Goal: Task Accomplishment & Management: Use online tool/utility

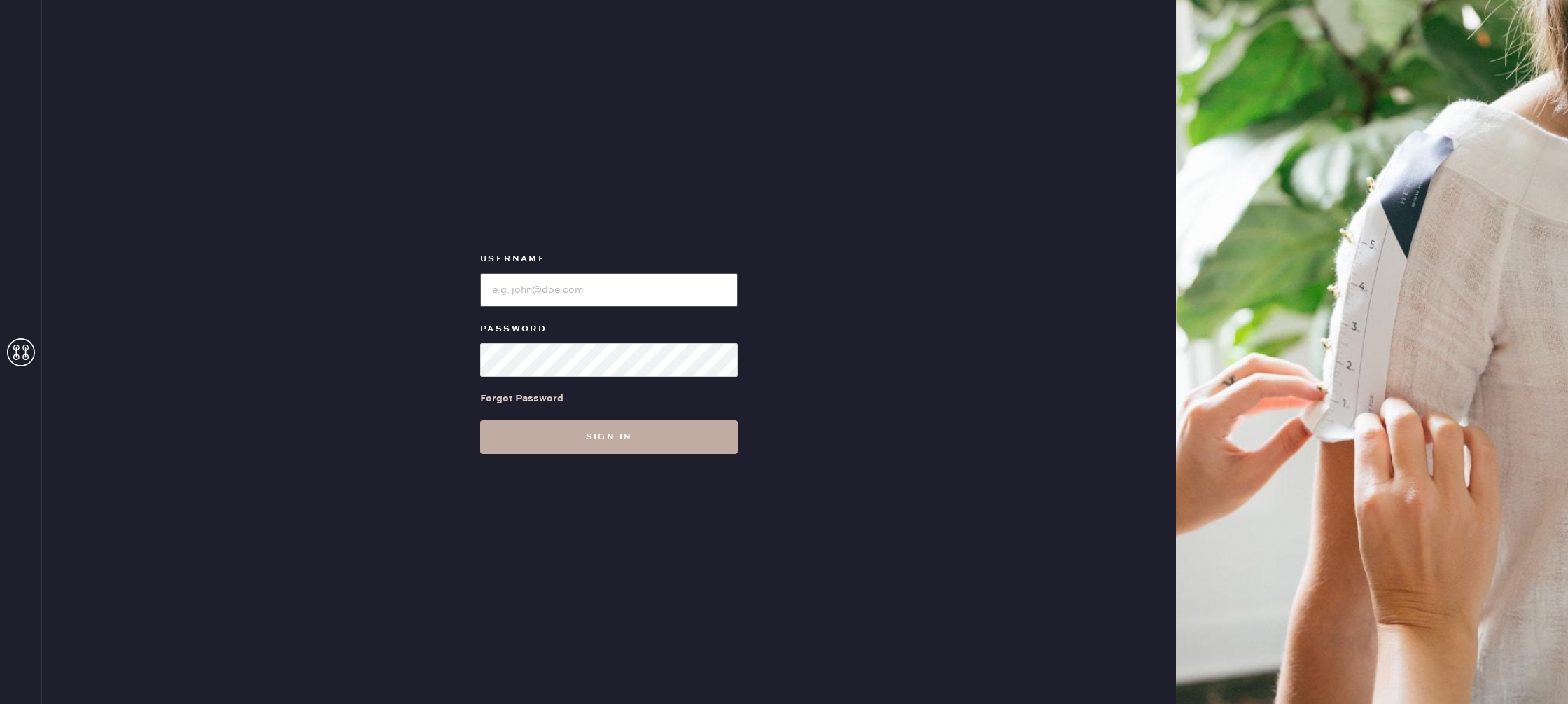
type input "reformationbroadwayplaza"
drag, startPoint x: 604, startPoint y: 424, endPoint x: 620, endPoint y: 436, distance: 20.0
click at [604, 425] on button "Sign in" at bounding box center [609, 437] width 257 height 34
click at [585, 444] on button "Sign in" at bounding box center [609, 437] width 257 height 34
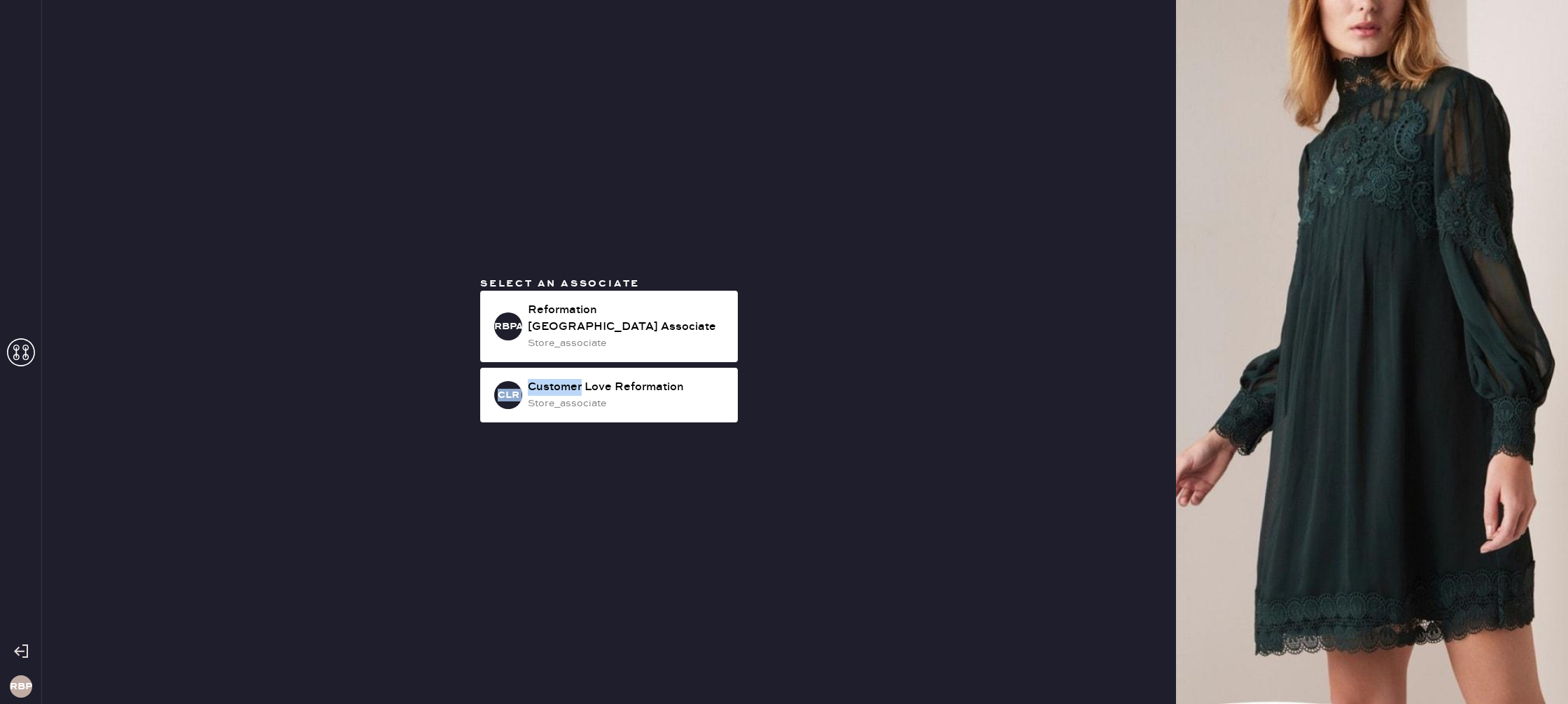
drag, startPoint x: 583, startPoint y: 385, endPoint x: 760, endPoint y: 338, distance: 183.1
click at [760, 338] on div "Select an associate RBPA Reformation [GEOGRAPHIC_DATA] Associate store_associat…" at bounding box center [609, 352] width 1134 height 704
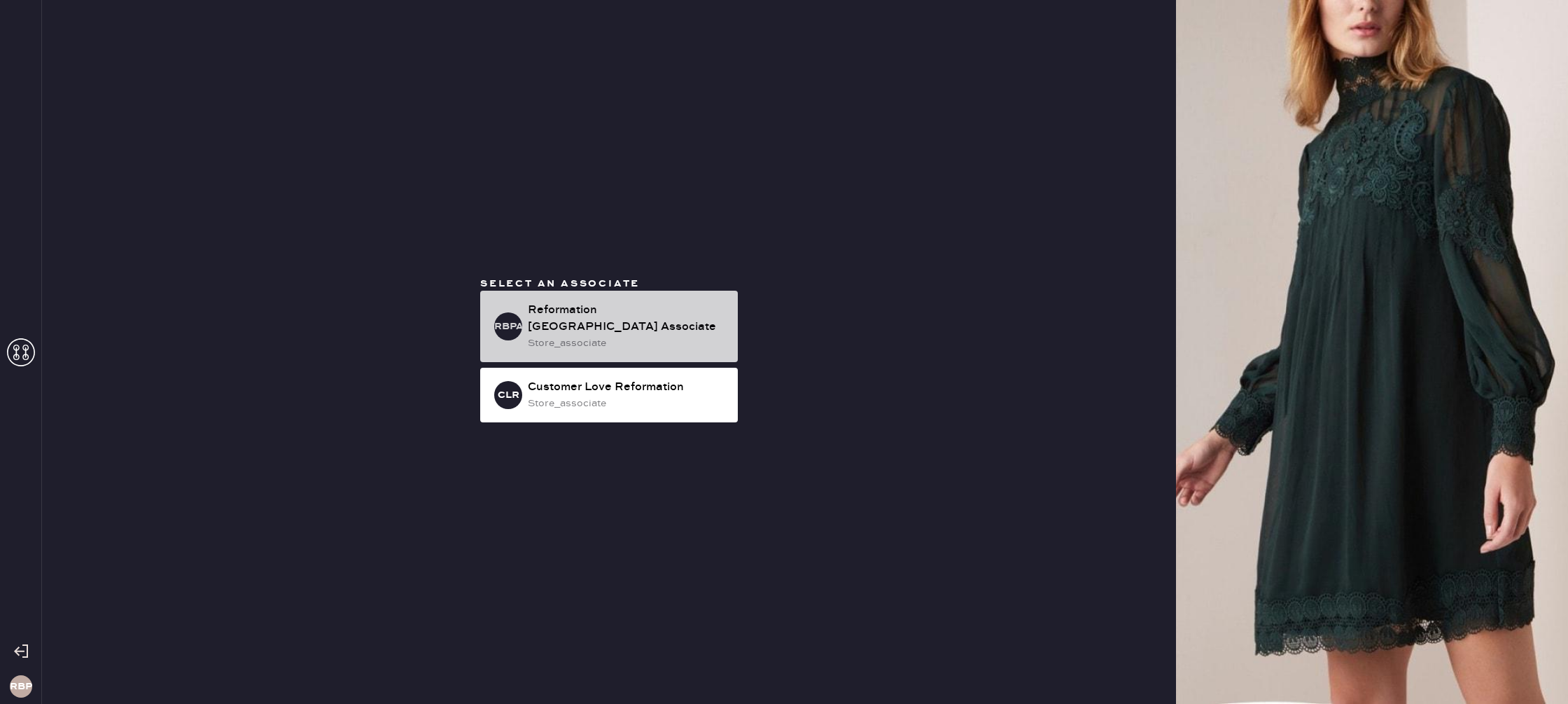
click at [660, 334] on div "Reformation [GEOGRAPHIC_DATA] Associate" at bounding box center [627, 318] width 199 height 34
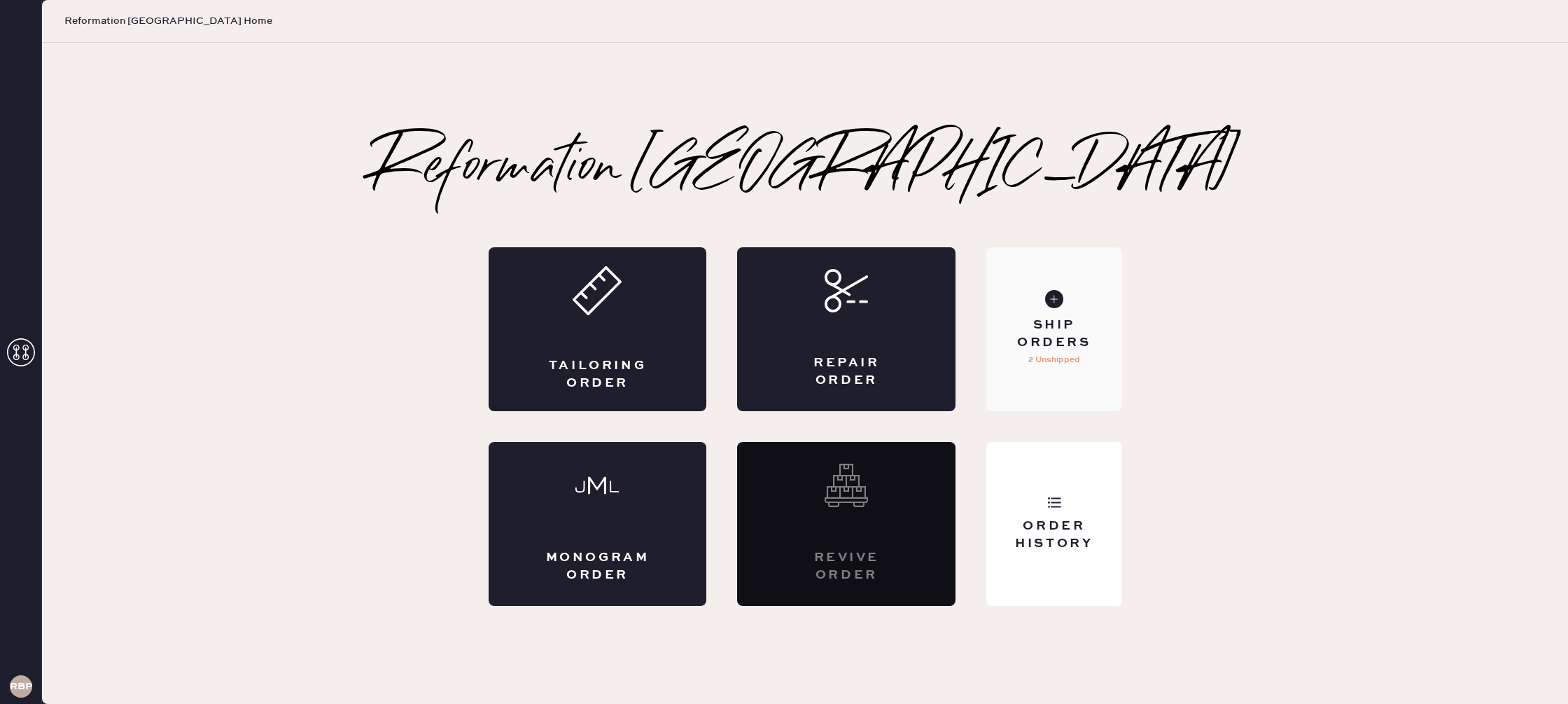
click at [1064, 329] on div "Ship Orders" at bounding box center [1054, 334] width 113 height 35
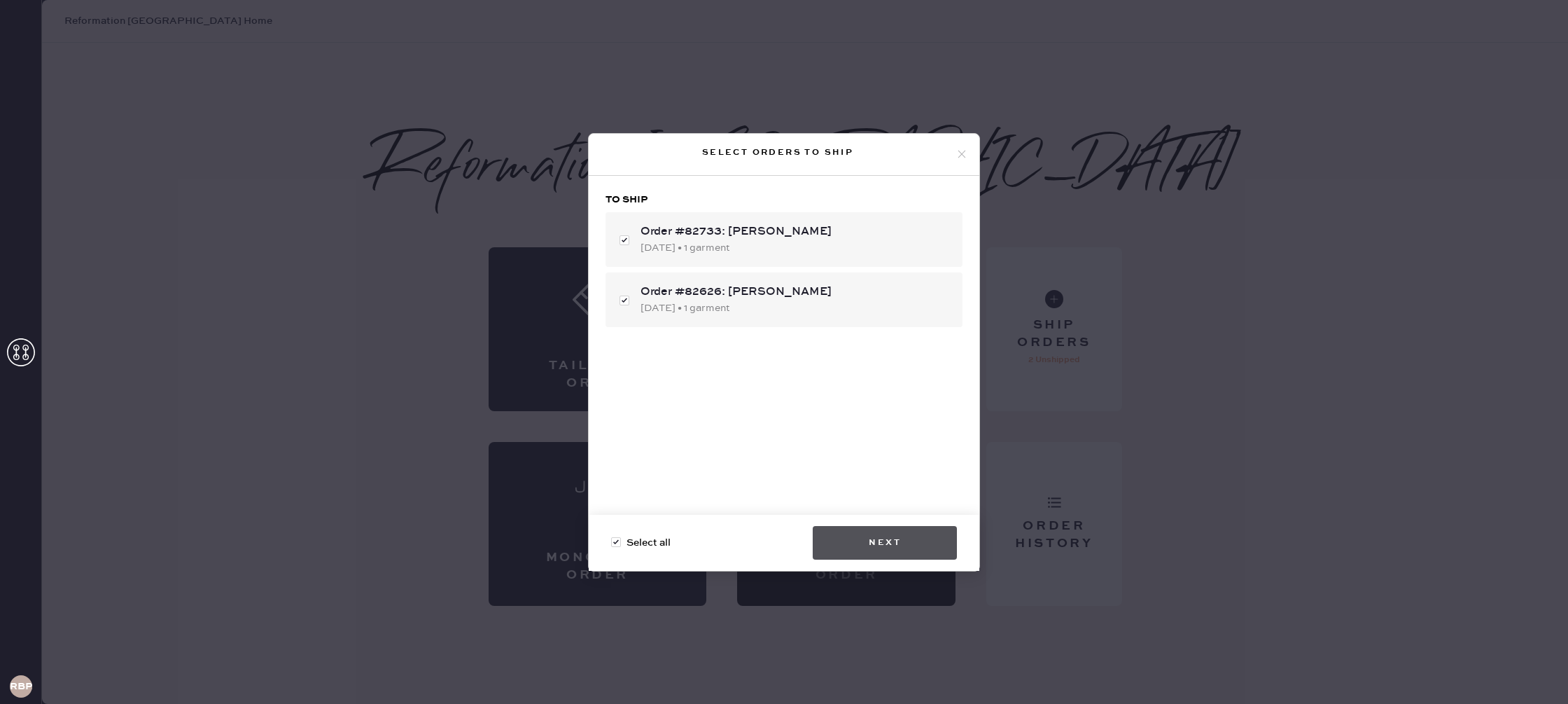
click at [892, 539] on button "Next" at bounding box center [884, 543] width 145 height 34
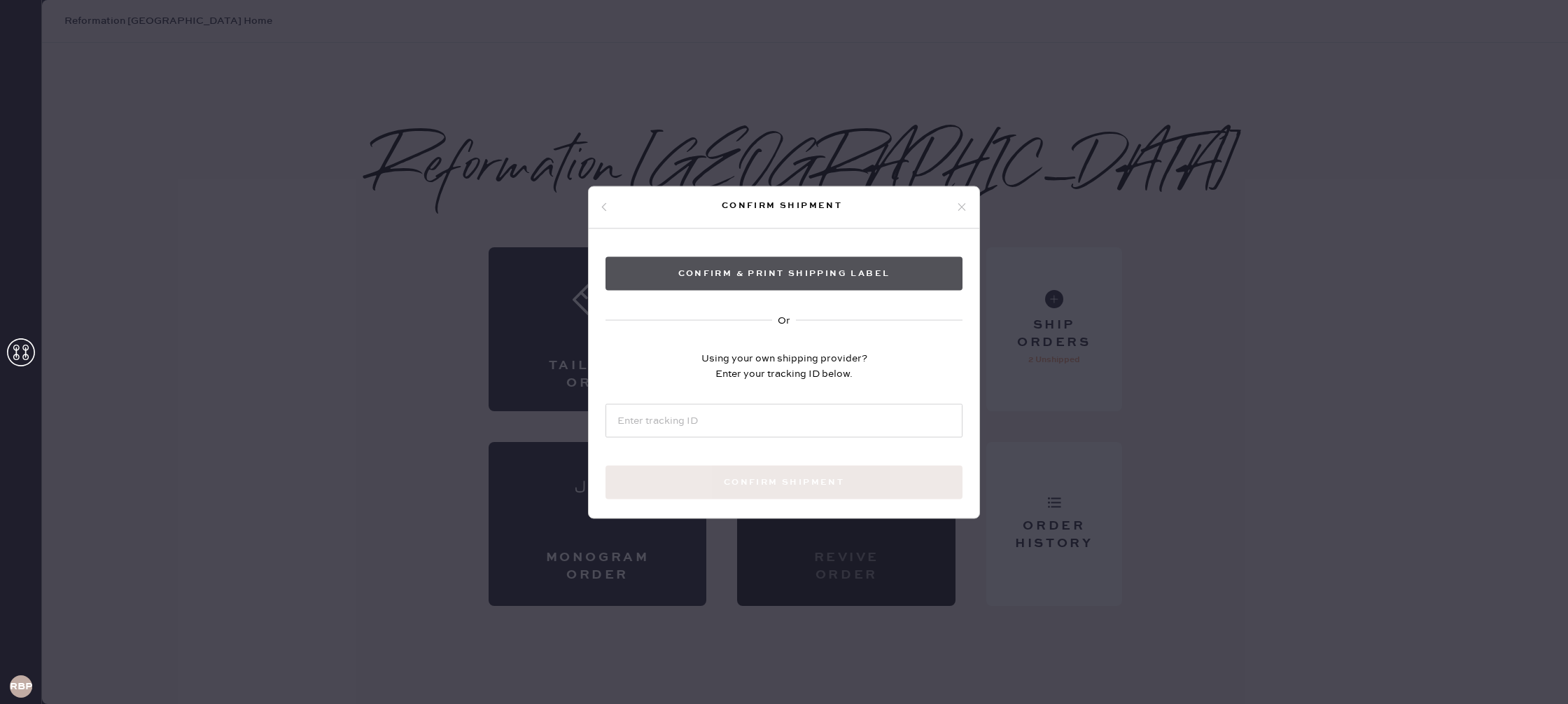
click at [809, 265] on button "Confirm & Print shipping label" at bounding box center [784, 273] width 357 height 34
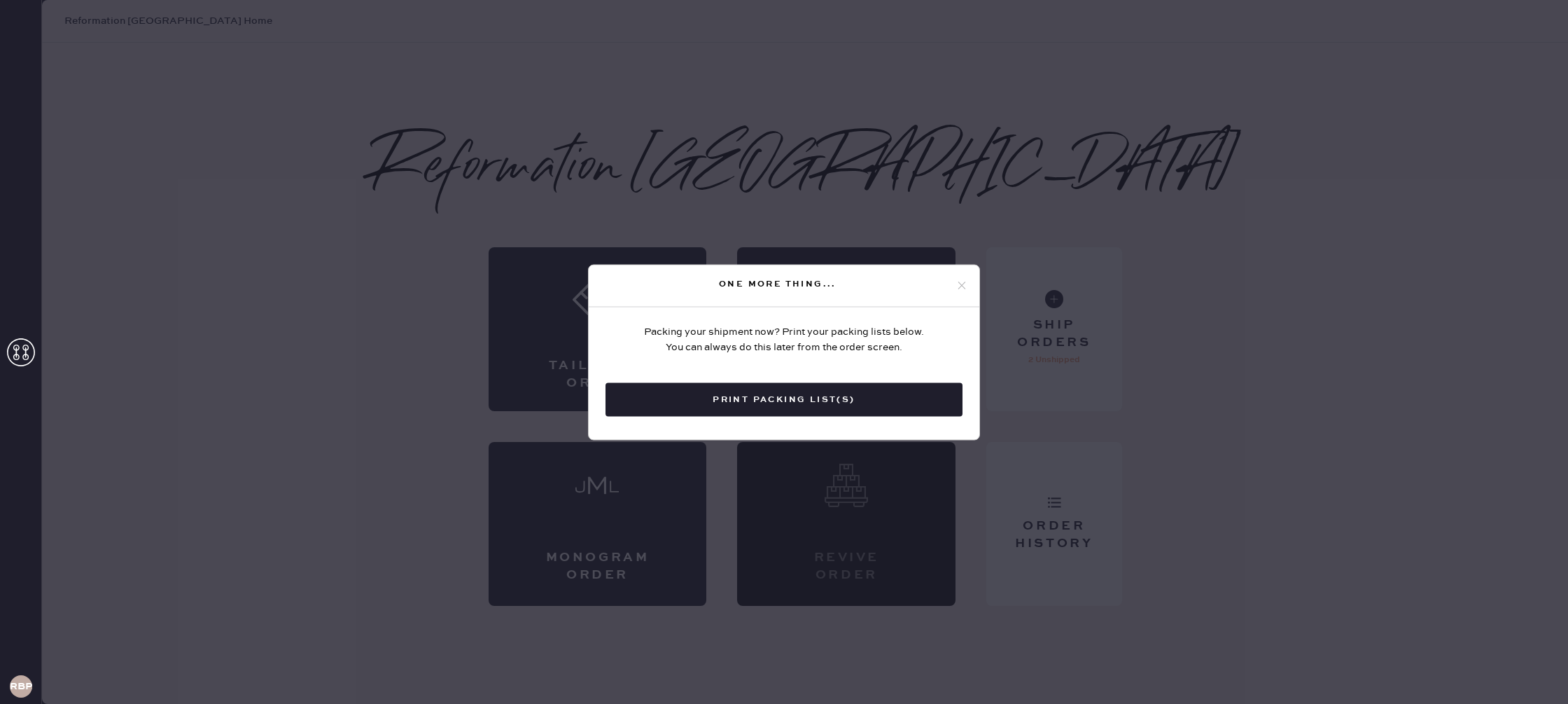
click at [870, 403] on button "Print Packing List(s)" at bounding box center [784, 399] width 357 height 34
